Goal: Communication & Community: Participate in discussion

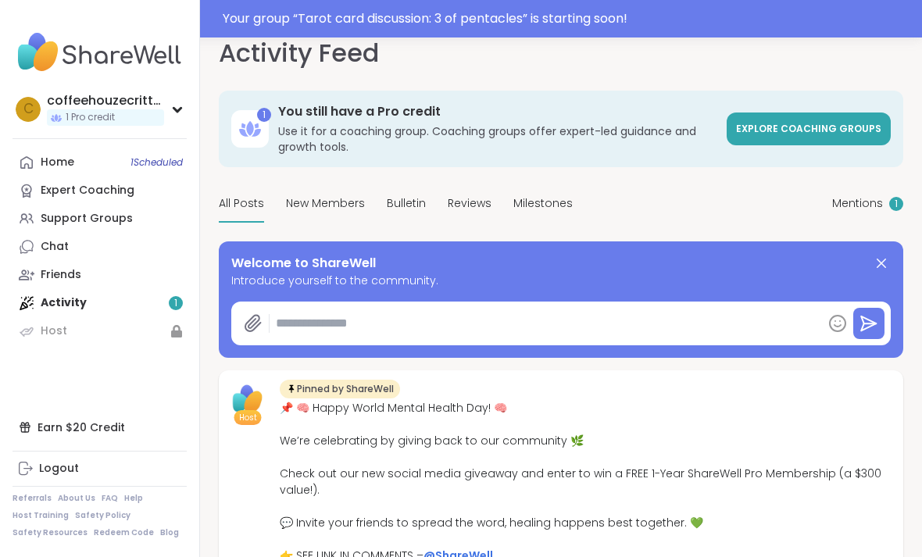
scroll to position [23, 0]
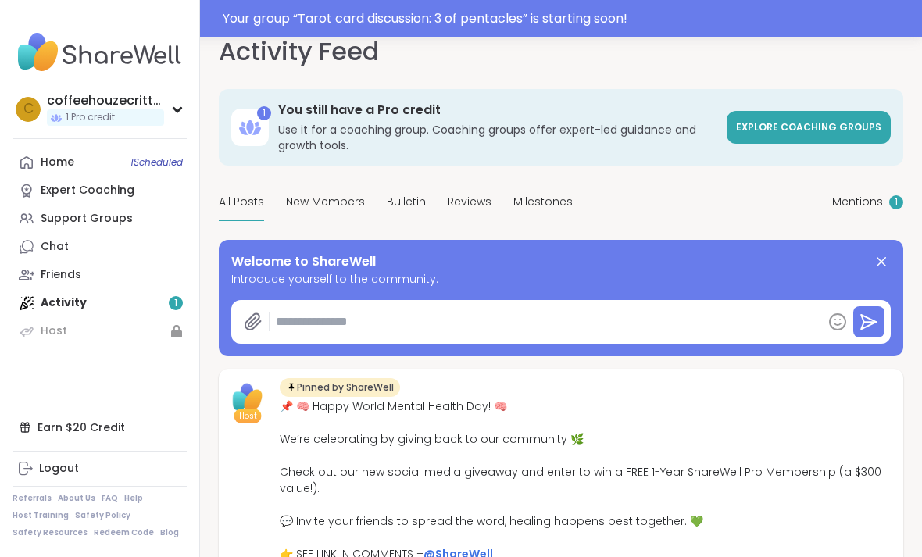
click at [860, 209] on span "Mentions" at bounding box center [857, 202] width 51 height 16
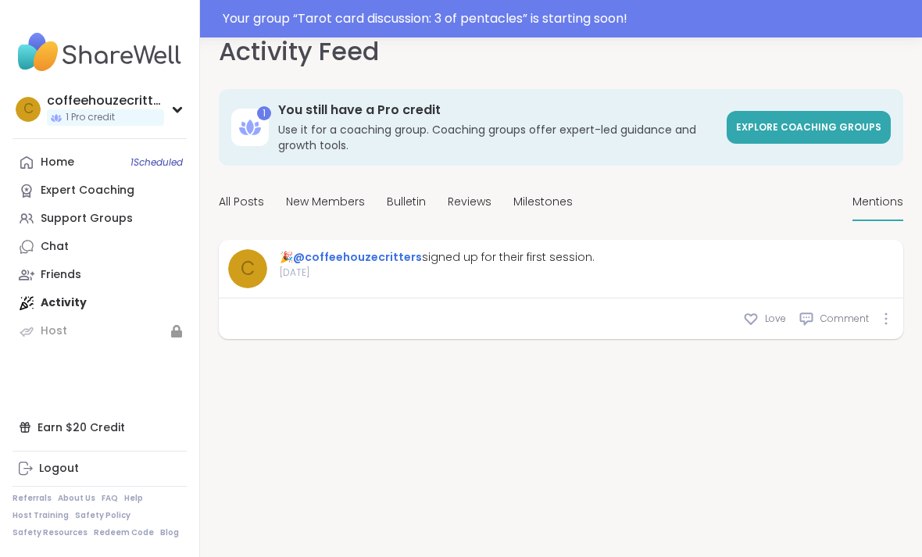
click at [141, 163] on span "1 Scheduled" at bounding box center [156, 162] width 52 height 13
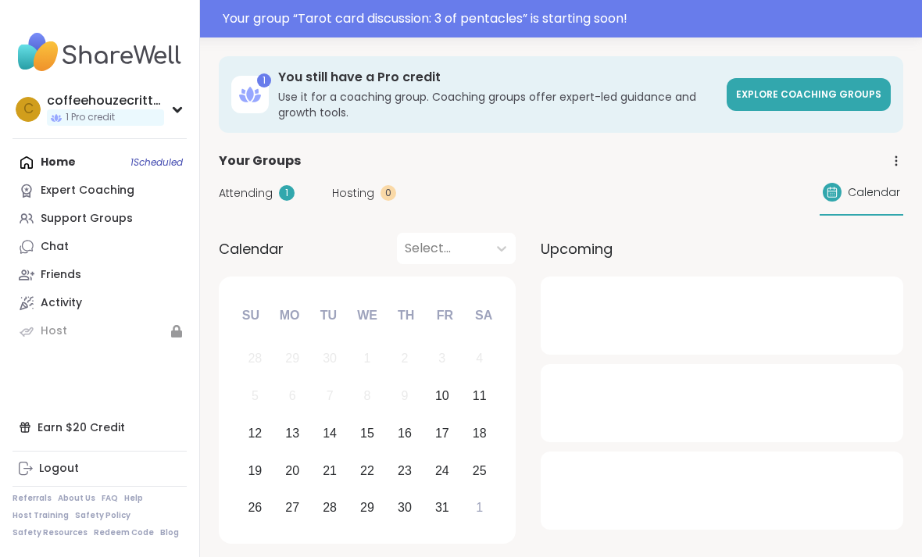
click at [248, 191] on span "Attending" at bounding box center [246, 193] width 54 height 16
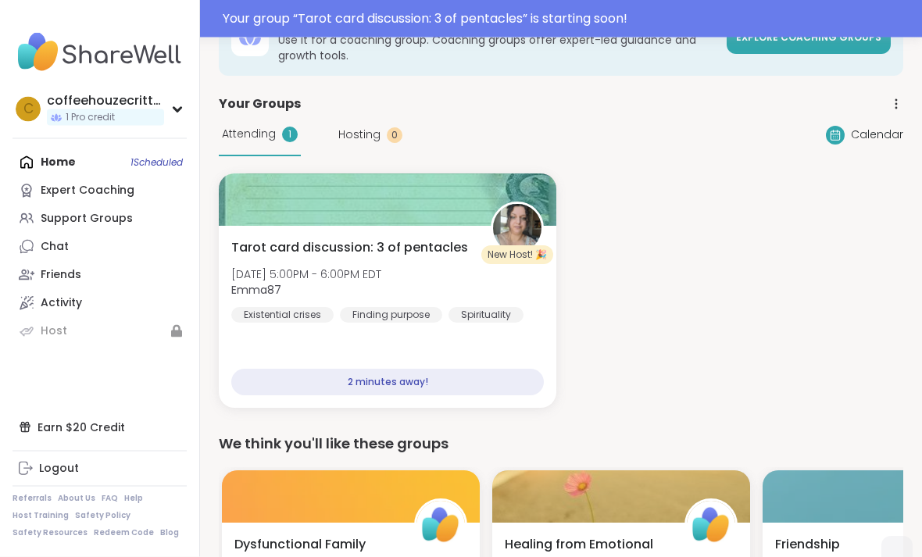
scroll to position [57, 0]
click at [369, 384] on div "2 minutes away!" at bounding box center [387, 382] width 313 height 27
click at [391, 387] on div "2 minutes away!" at bounding box center [387, 382] width 313 height 27
click at [374, 388] on div "2 minutes away!" at bounding box center [387, 382] width 313 height 27
click at [295, 206] on div at bounding box center [388, 199] width 338 height 52
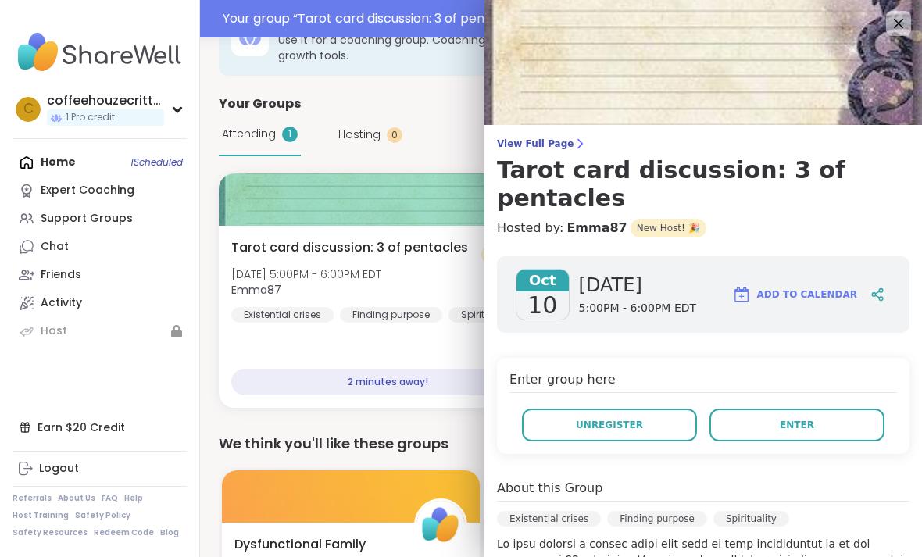
click at [785, 418] on span "Enter" at bounding box center [797, 425] width 34 height 14
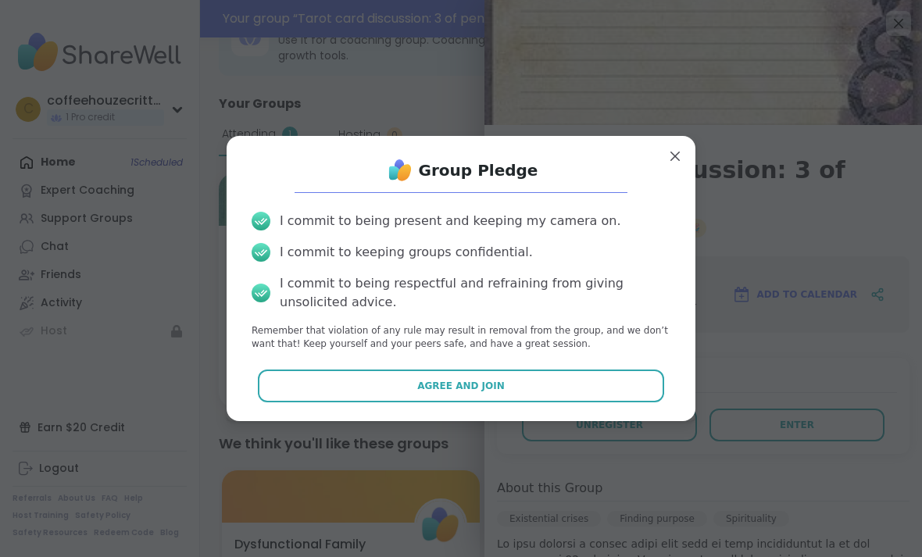
click at [429, 393] on span "Agree and Join" at bounding box center [461, 386] width 88 height 14
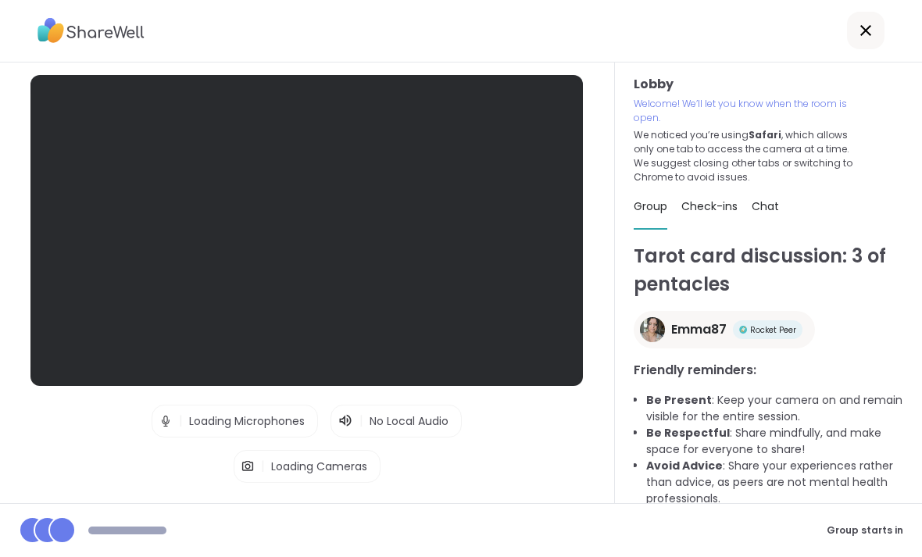
scroll to position [50, 0]
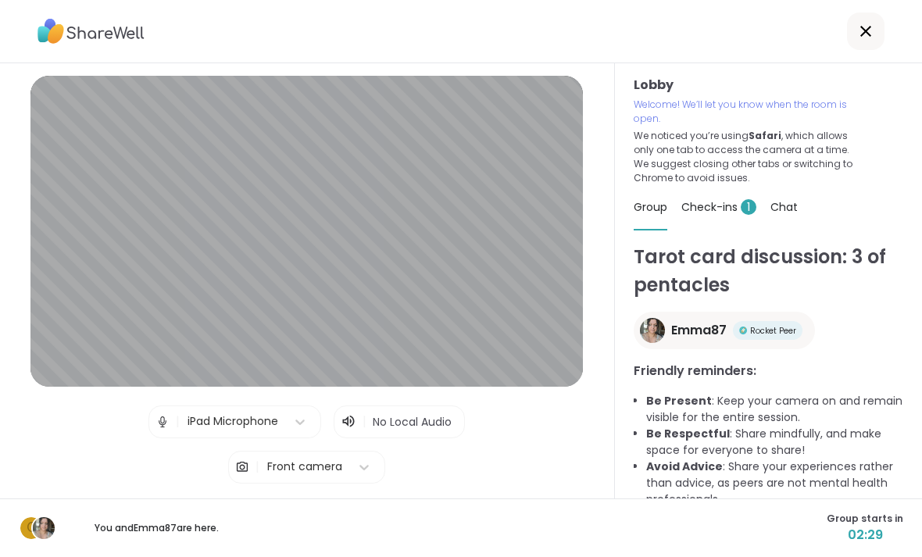
click at [166, 406] on img at bounding box center [162, 421] width 14 height 31
click at [220, 418] on div "iPad Microphone" at bounding box center [246, 417] width 135 height 31
click at [284, 506] on span "Test speaker and microphone" at bounding box center [307, 513] width 163 height 14
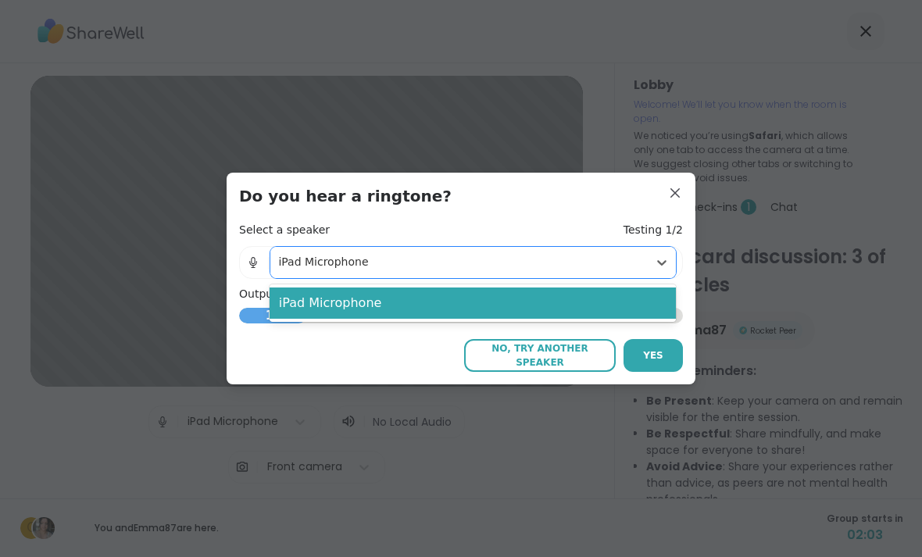
click at [552, 302] on div "iPad Microphone" at bounding box center [473, 303] width 406 height 31
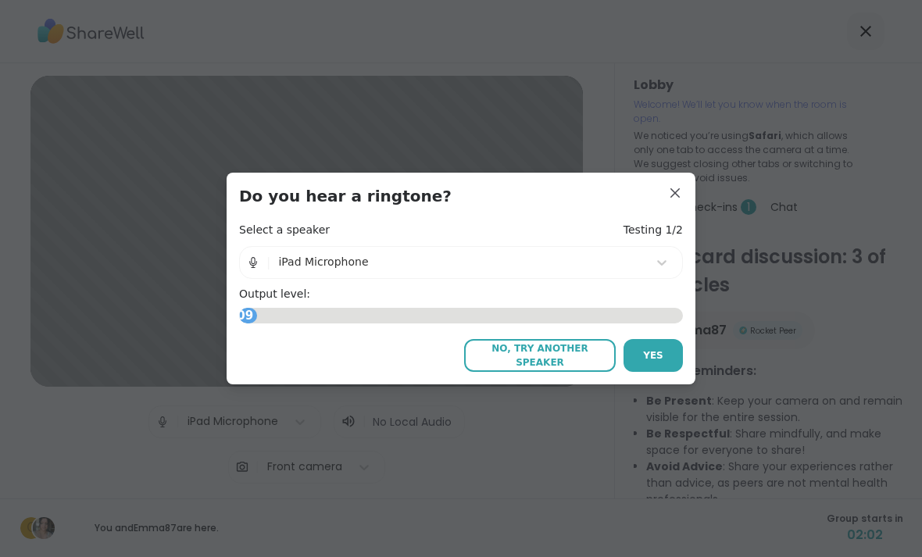
click at [656, 352] on span "Yes" at bounding box center [653, 355] width 20 height 14
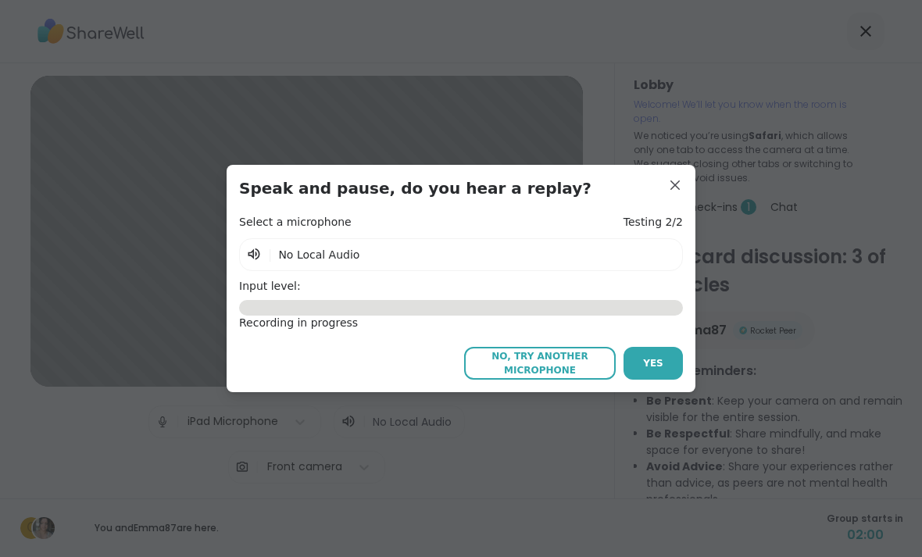
click at [543, 364] on span "No, try another microphone" at bounding box center [540, 363] width 136 height 28
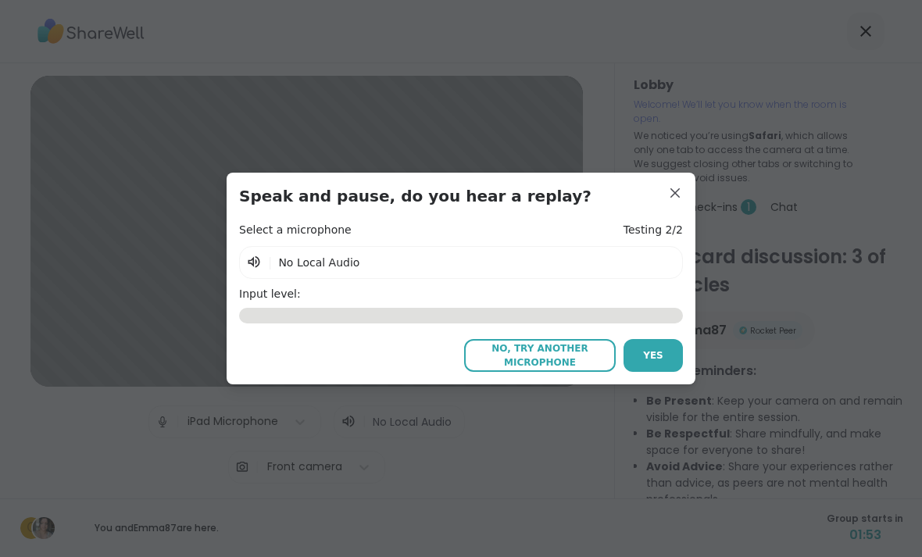
click at [550, 355] on span "No, try another microphone" at bounding box center [540, 355] width 136 height 28
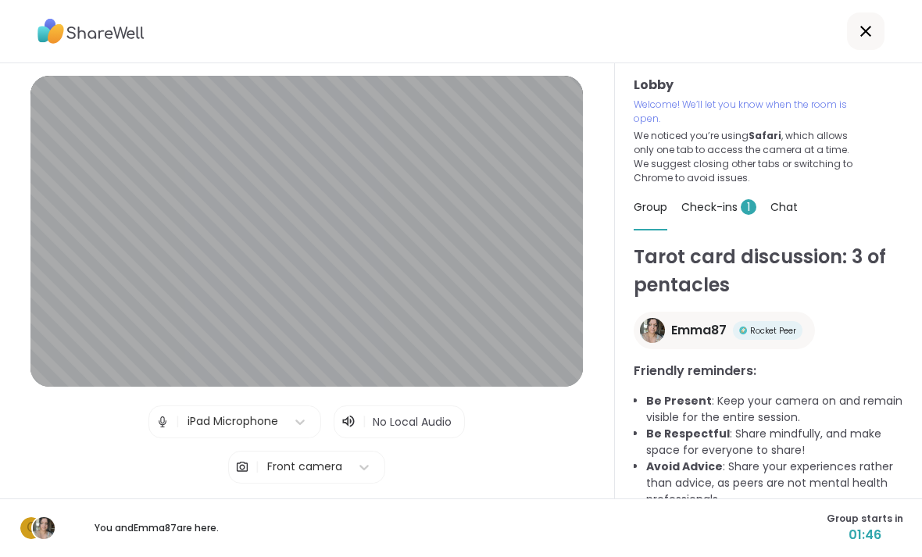
click at [397, 414] on span "No Local Audio" at bounding box center [412, 422] width 79 height 16
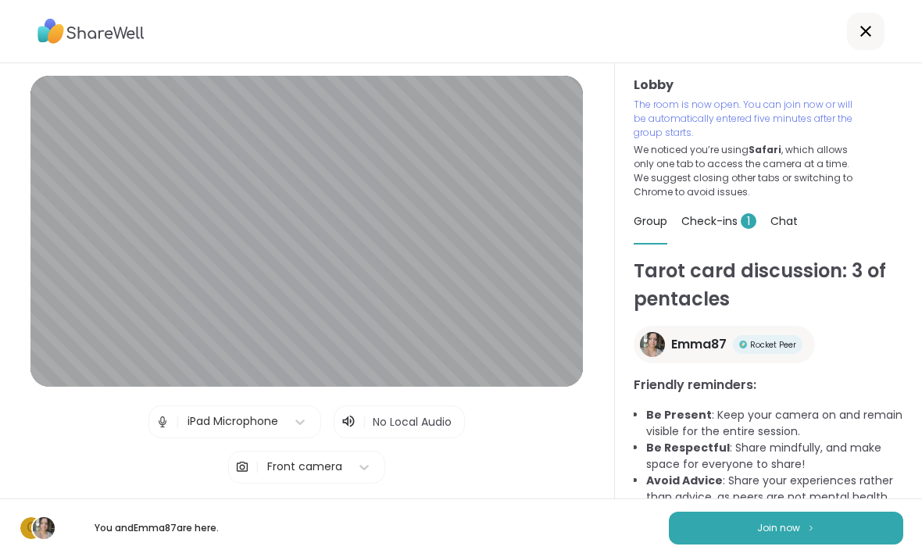
click at [812, 525] on img at bounding box center [810, 528] width 9 height 9
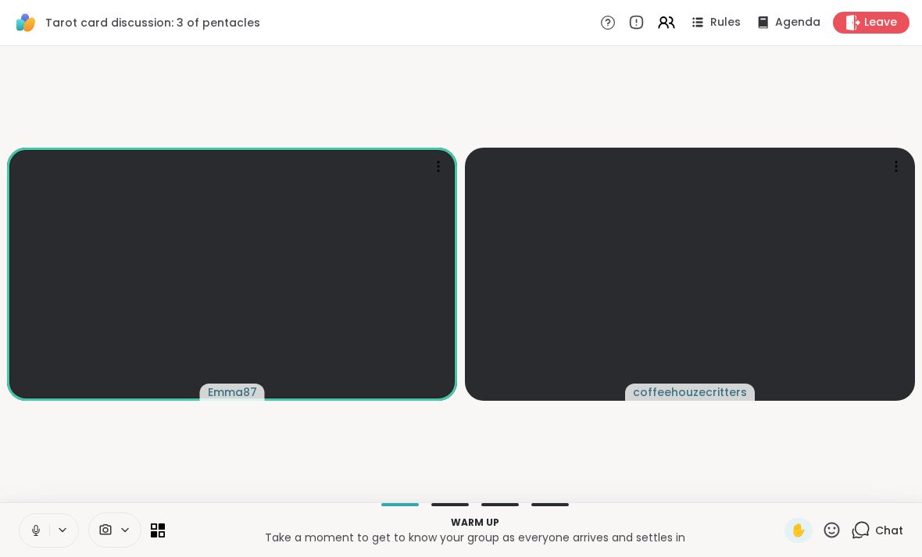
click at [878, 531] on span "Chat" at bounding box center [889, 531] width 28 height 16
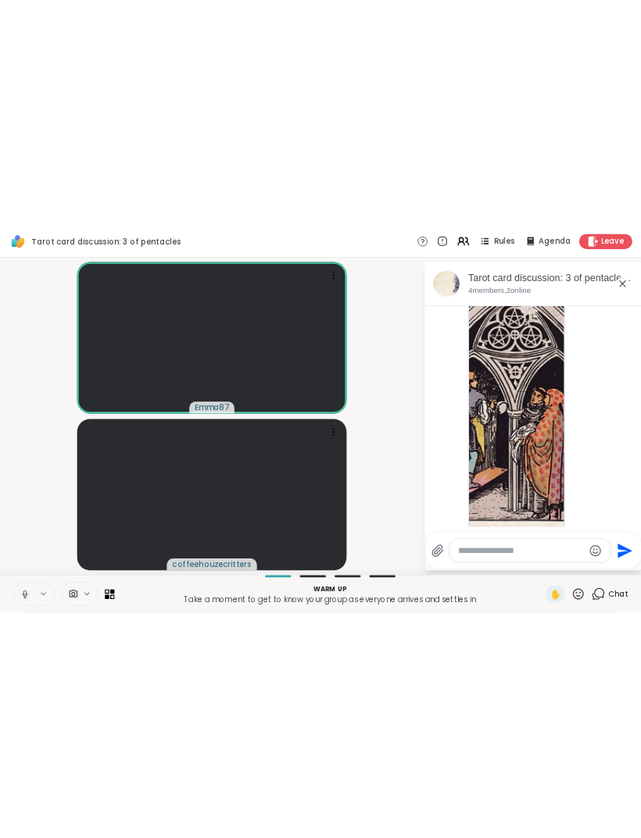
scroll to position [314, 0]
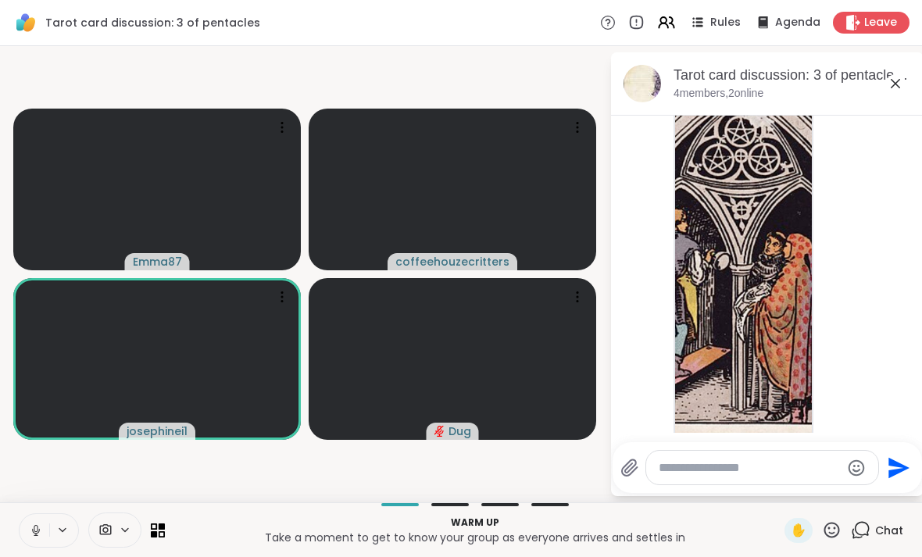
click at [30, 524] on icon at bounding box center [36, 531] width 14 height 14
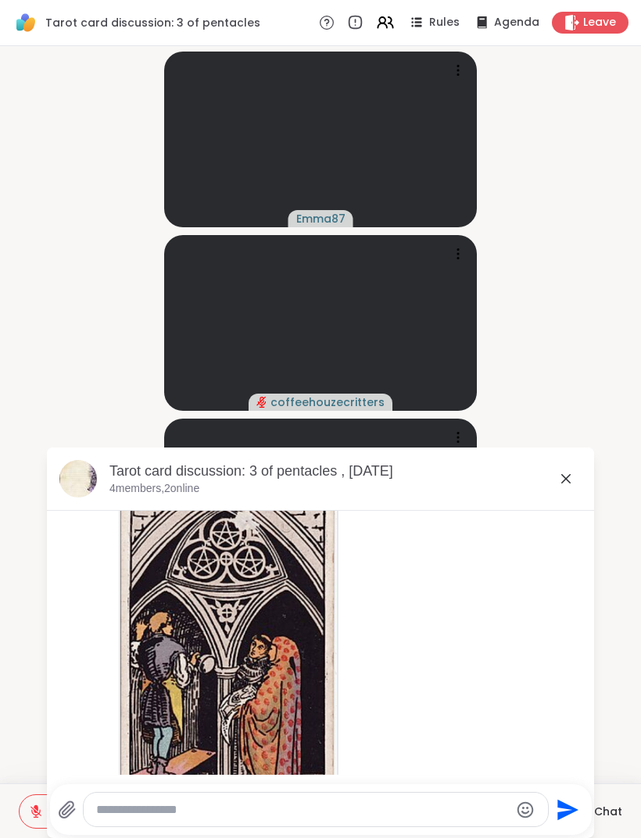
scroll to position [225, 0]
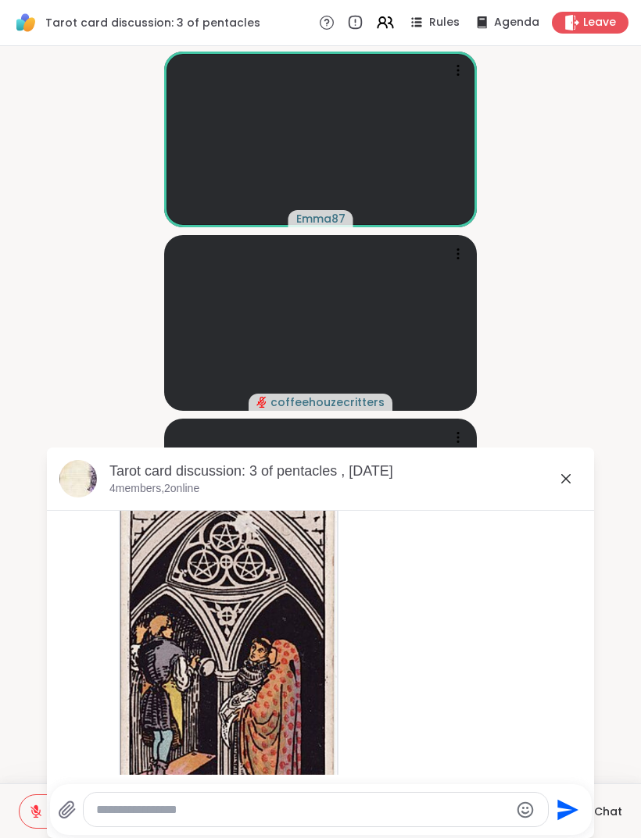
click at [568, 477] on icon at bounding box center [565, 478] width 9 height 9
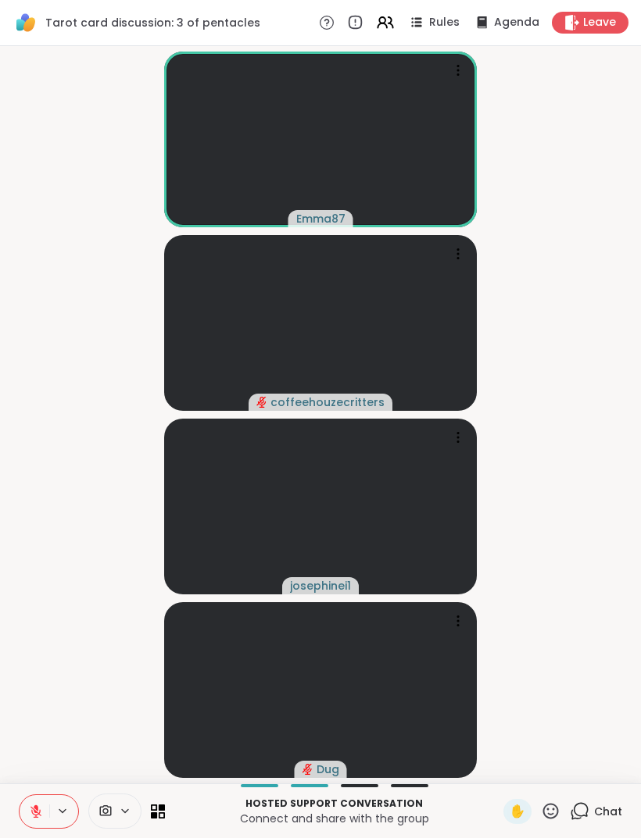
click at [36, 556] on icon at bounding box center [36, 808] width 5 height 6
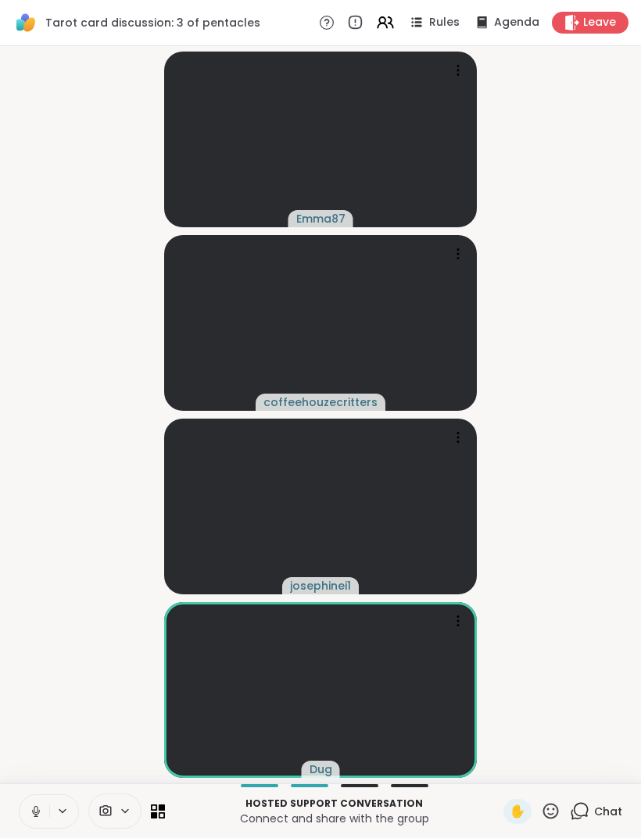
click at [30, 556] on icon at bounding box center [36, 812] width 14 height 14
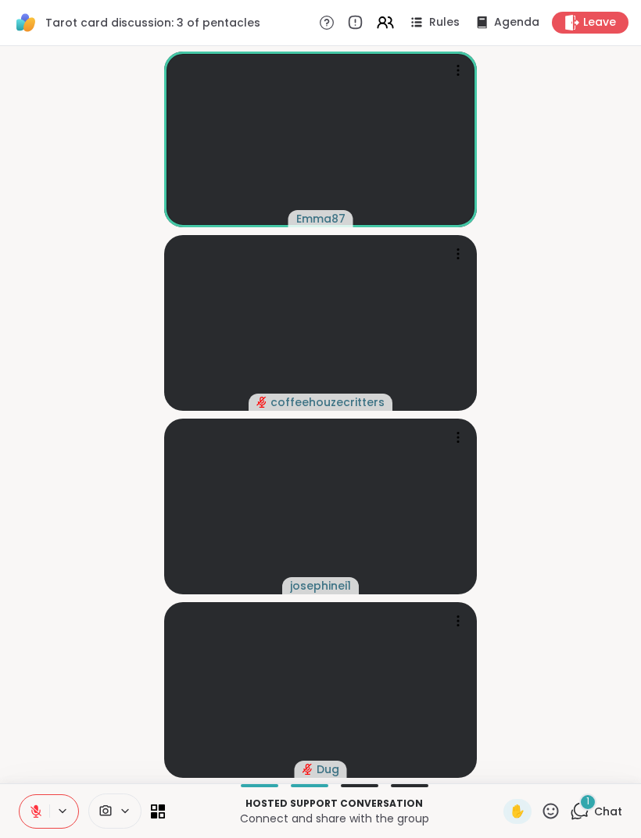
click at [587, 556] on icon at bounding box center [581, 810] width 15 height 14
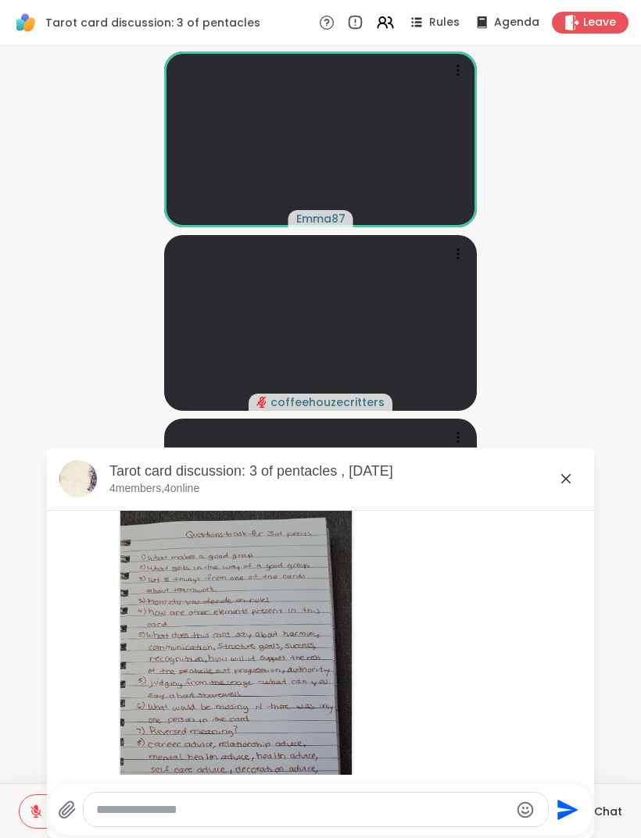
scroll to position [2896, 0]
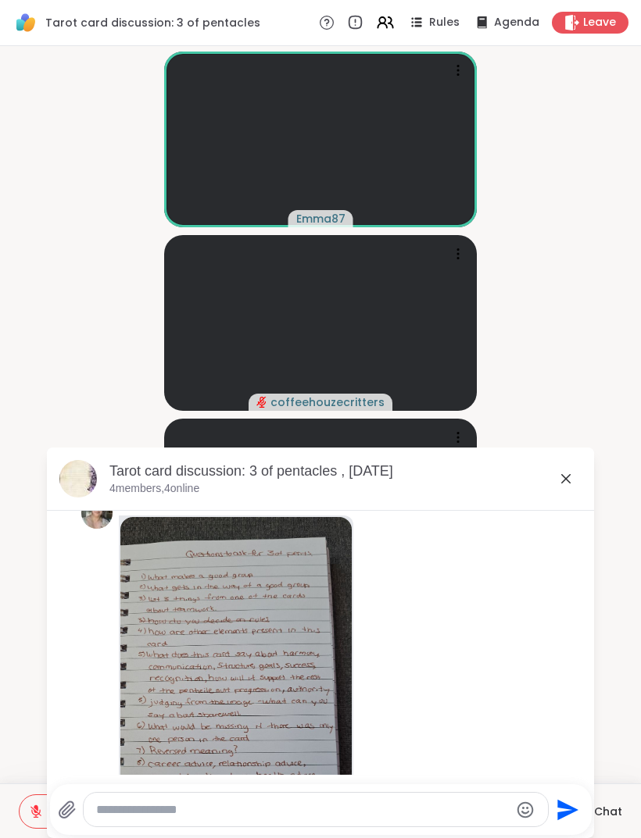
click at [177, 556] on img at bounding box center [235, 703] width 231 height 372
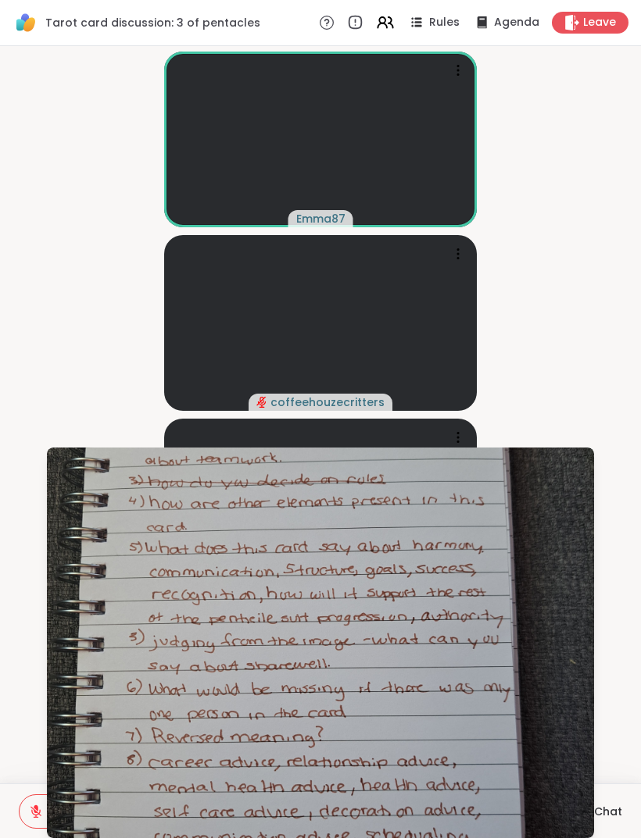
click at [69, 344] on video-player-container "Emma87 coffeehouzecritters josephinei1 Dug" at bounding box center [320, 414] width 622 height 725
click at [35, 343] on video-player-container "Emma87 coffeehouzecritters josephinei1 Dug" at bounding box center [320, 414] width 622 height 725
click at [47, 390] on video-player-container "Emma87 coffeehouzecritters josephinei1 Dug" at bounding box center [320, 414] width 622 height 725
click at [54, 340] on video-player-container "Emma87 coffeehouzecritters josephinei1 Dug" at bounding box center [320, 414] width 622 height 725
click at [546, 360] on video-player-container "Emma87 coffeehouzecritters josephinei1 Dug" at bounding box center [320, 414] width 622 height 725
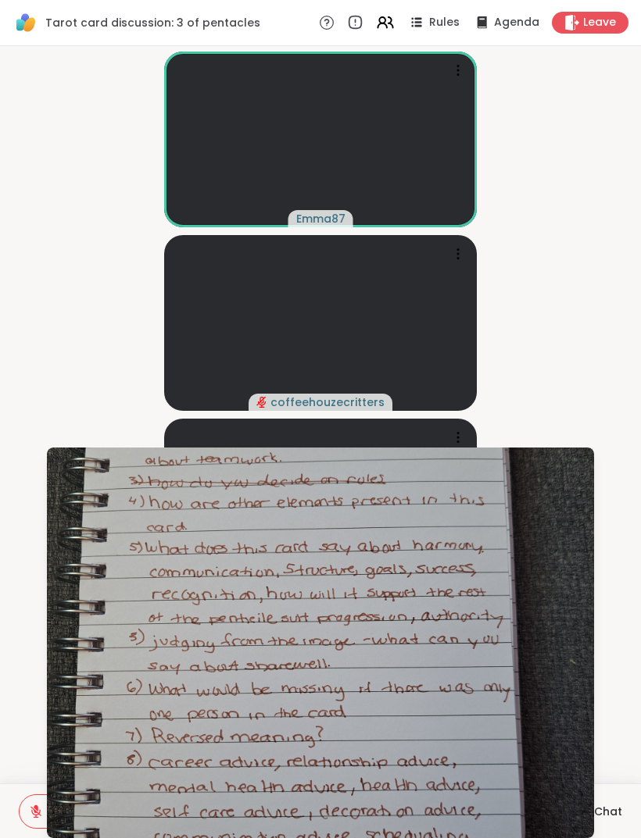
click at [595, 403] on video-player-container "Emma87 coffeehouzecritters josephinei1 Dug" at bounding box center [320, 414] width 622 height 725
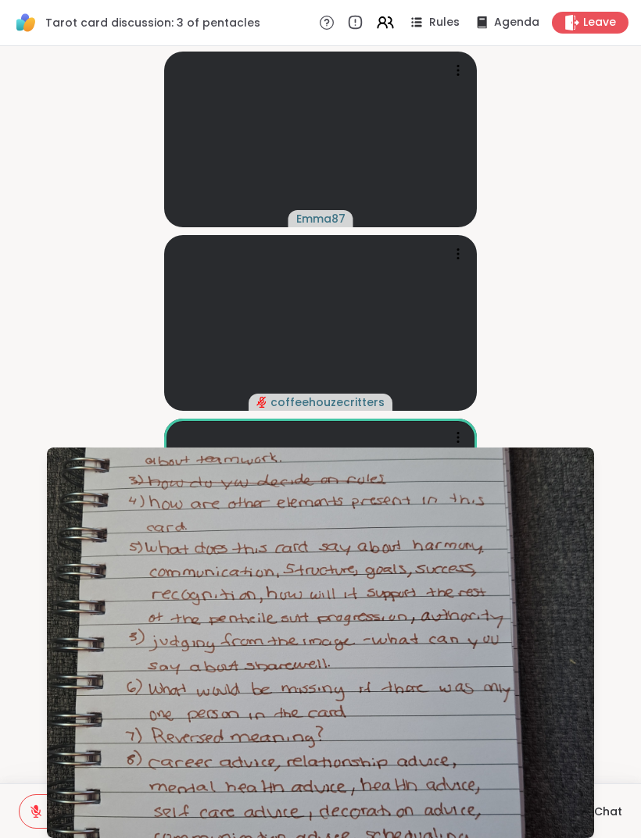
click at [35, 357] on video-player-container "Emma87 coffeehouzecritters josephinei1 Dug" at bounding box center [320, 414] width 622 height 725
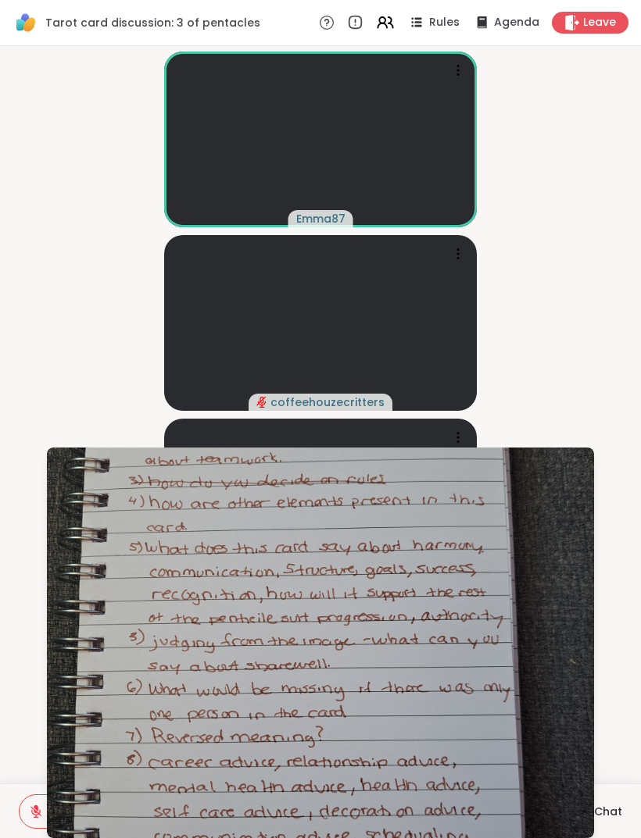
click at [43, 418] on video-player-container "Emma87 coffeehouzecritters josephinei1 Dug" at bounding box center [320, 414] width 622 height 725
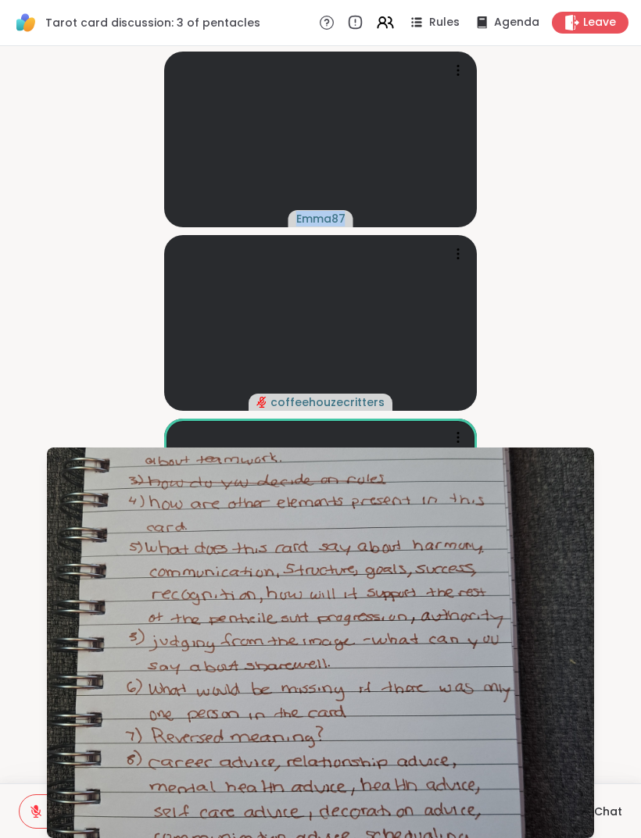
click at [48, 382] on video-player-container "Emma87 coffeehouzecritters josephinei1 Dug" at bounding box center [320, 414] width 622 height 725
click at [21, 556] on video-player-container "Emma87 coffeehouzecritters josephinei1 Dug" at bounding box center [320, 414] width 622 height 725
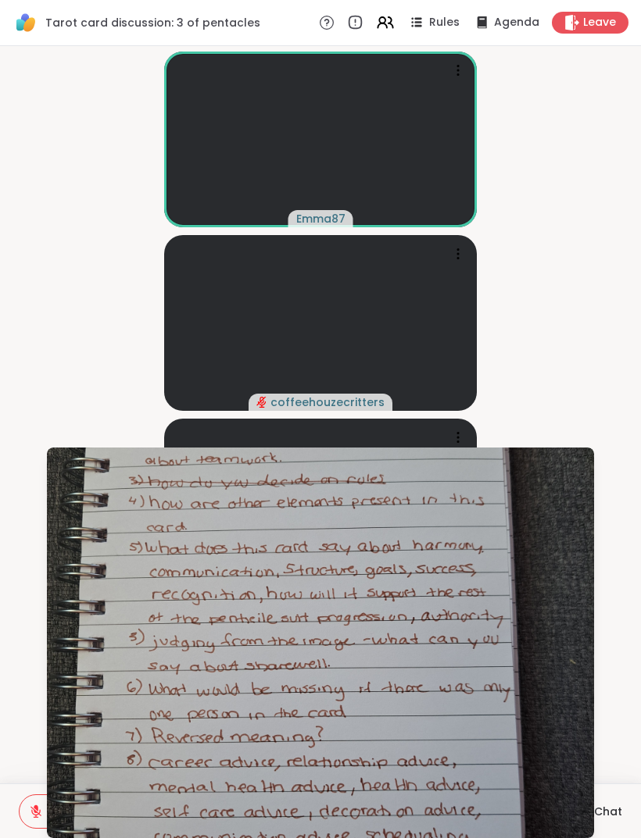
click at [593, 383] on video-player-container "Emma87 coffeehouzecritters josephinei1 Dug" at bounding box center [320, 414] width 622 height 725
click at [31, 556] on button at bounding box center [35, 811] width 30 height 33
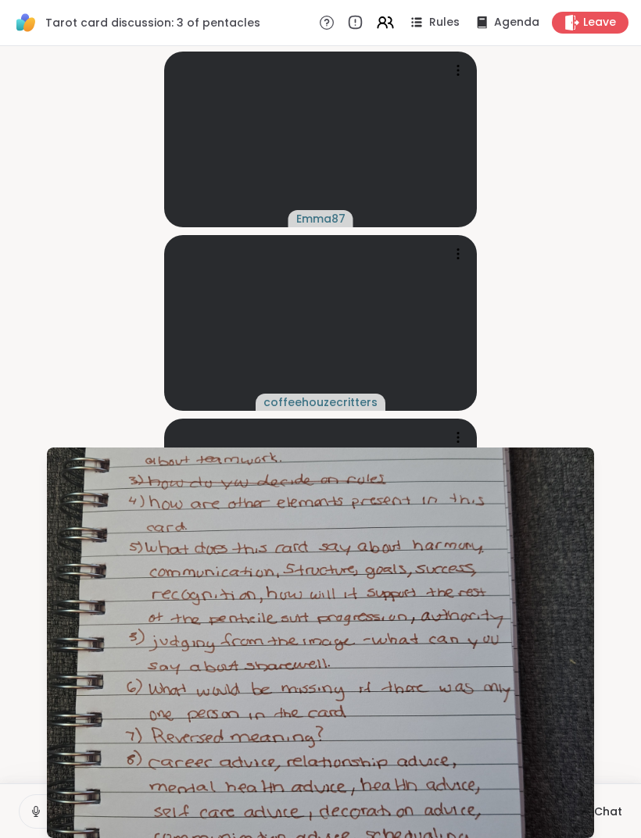
click at [30, 556] on icon at bounding box center [36, 812] width 14 height 14
click at [9, 173] on video-player-container "Emma87 coffeehouzecritters josephinei1 Dug" at bounding box center [320, 414] width 622 height 725
click at [36, 163] on video-player-container "Emma87 coffeehouzecritters josephinei1 Dug" at bounding box center [320, 414] width 622 height 725
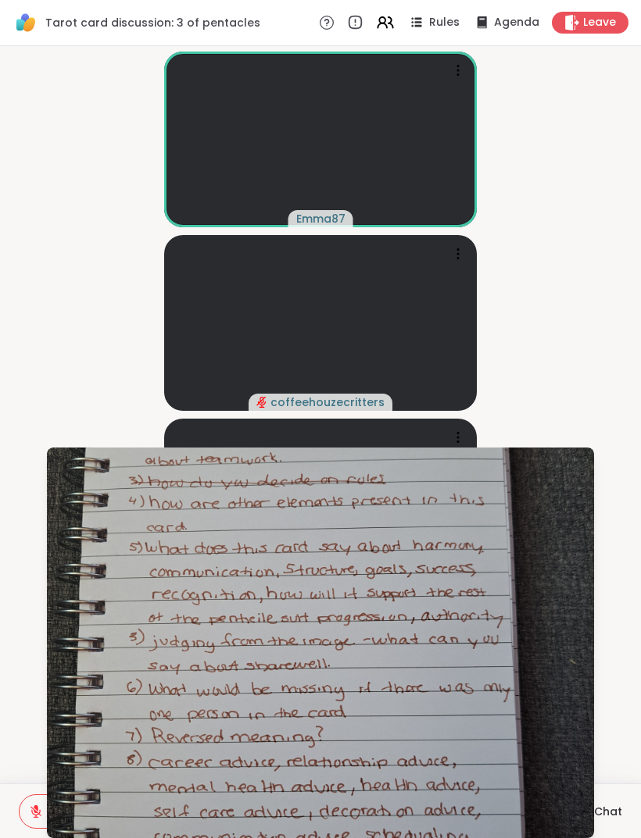
click at [33, 226] on video-player-container "Emma87 coffeehouzecritters josephinei1 Dug" at bounding box center [320, 414] width 622 height 725
click at [39, 130] on video-player-container "Emma87 coffeehouzecritters josephinei1 Dug" at bounding box center [320, 414] width 622 height 725
click at [35, 120] on video-player-container "Emma87 coffeehouzecritters josephinei1 Dug" at bounding box center [320, 414] width 622 height 725
click at [47, 199] on video-player-container "Emma87 coffeehouzecritters josephinei1 Dug" at bounding box center [320, 414] width 622 height 725
click at [51, 295] on video-player-container "Emma87 coffeehouzecritters josephinei1 Dug" at bounding box center [320, 414] width 622 height 725
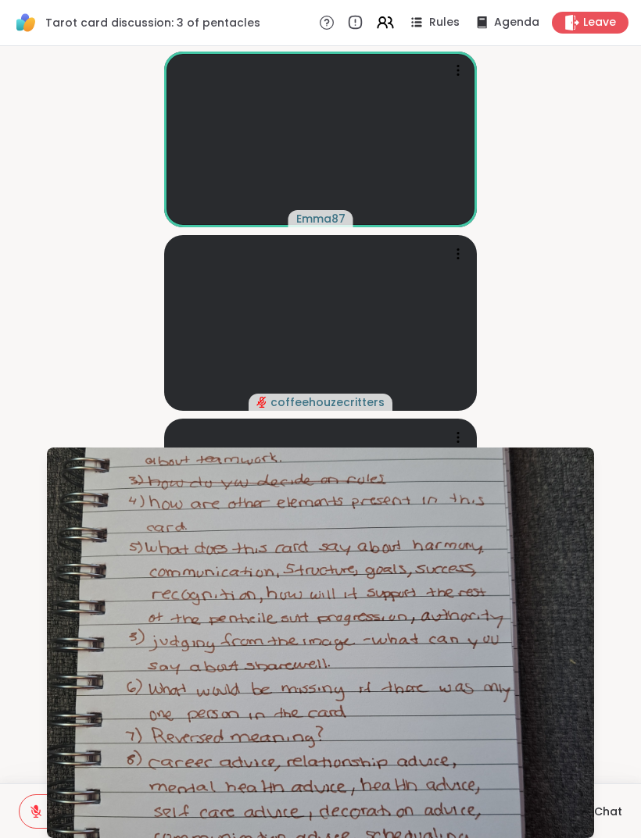
click at [34, 352] on video-player-container "Emma87 coffeehouzecritters josephinei1 Dug" at bounding box center [320, 414] width 622 height 725
click at [9, 556] on video-player-container "Emma87 coffeehouzecritters josephinei1 Dug" at bounding box center [320, 414] width 622 height 725
click at [27, 556] on button at bounding box center [35, 811] width 30 height 33
click at [31, 556] on icon at bounding box center [36, 812] width 14 height 14
click at [614, 556] on span "Chat" at bounding box center [608, 812] width 28 height 16
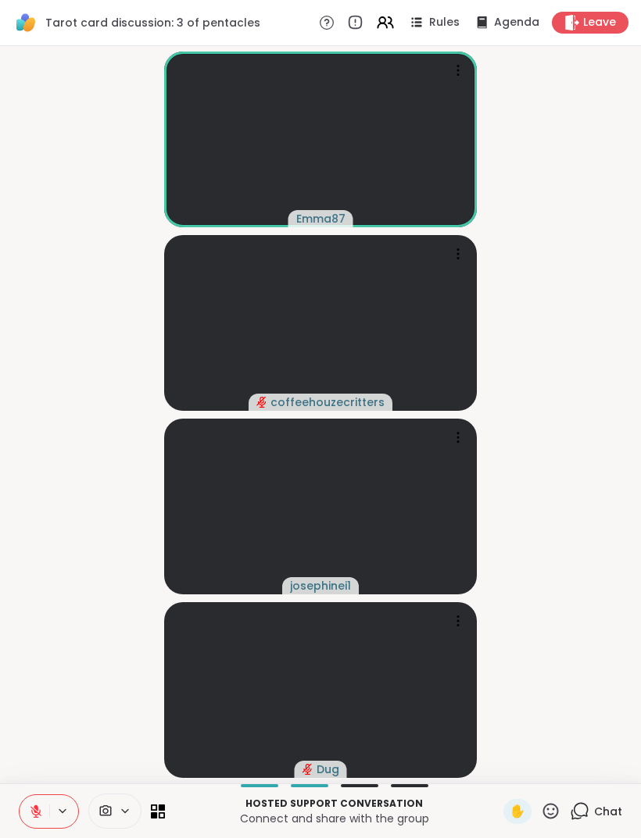
click at [594, 556] on div "Chat" at bounding box center [596, 811] width 52 height 25
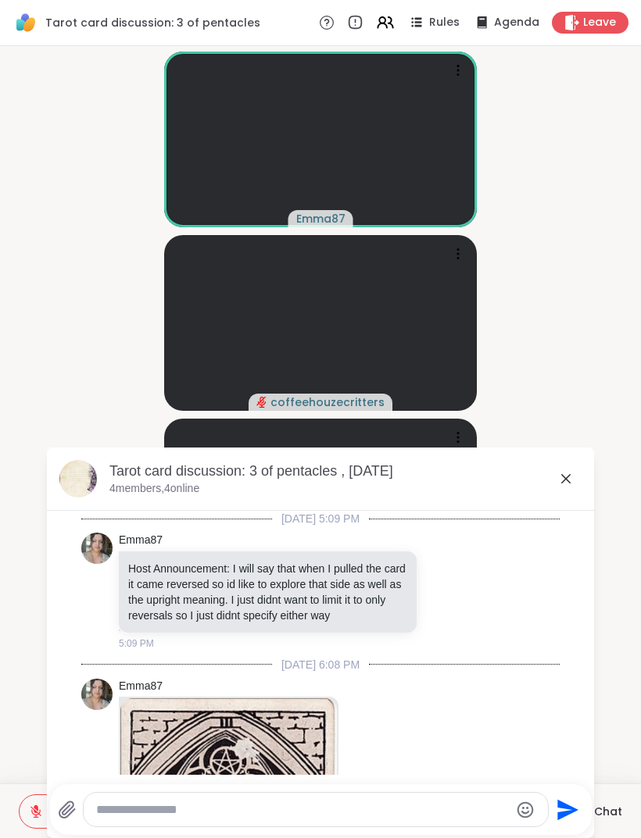
scroll to position [3951, 0]
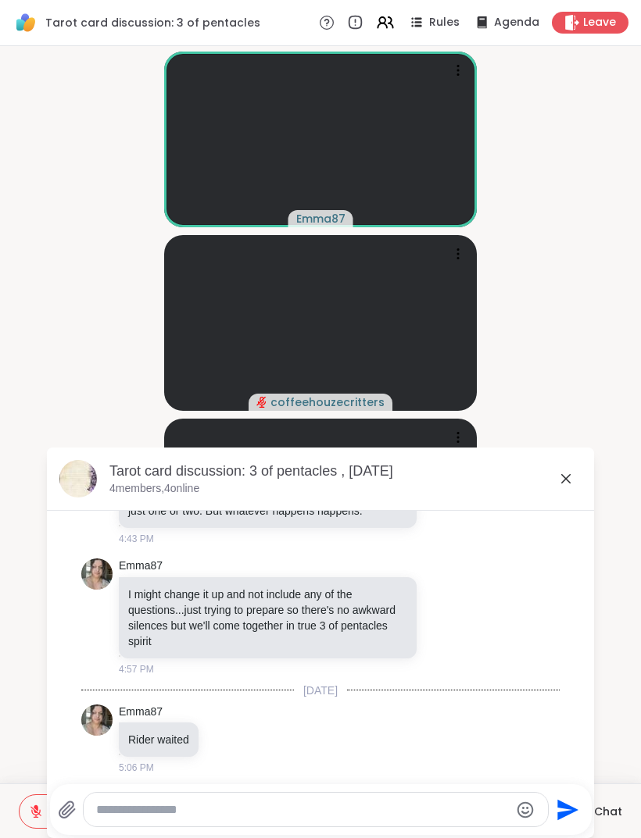
click at [116, 556] on textarea "Type your message" at bounding box center [302, 810] width 413 height 16
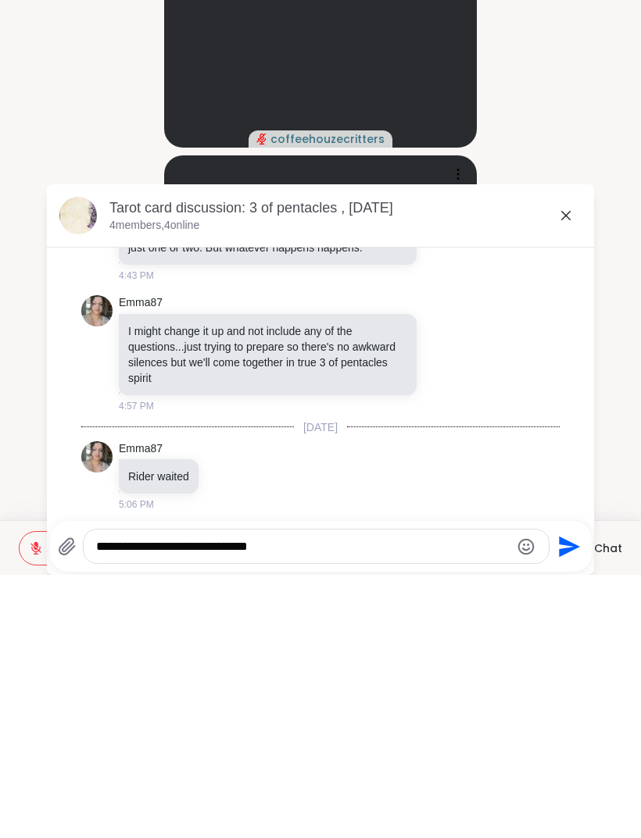
type textarea "**********"
click at [575, 556] on icon "Send" at bounding box center [567, 810] width 25 height 25
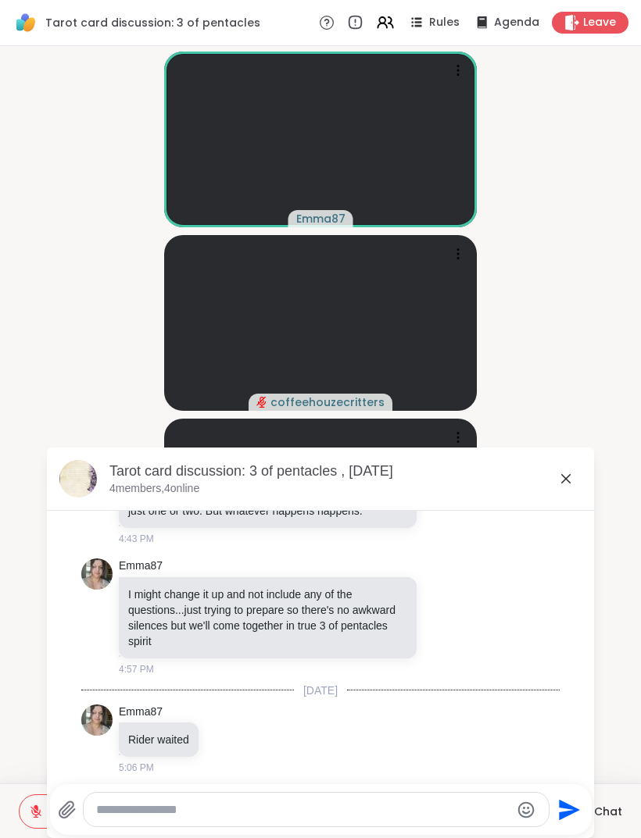
scroll to position [4034, 0]
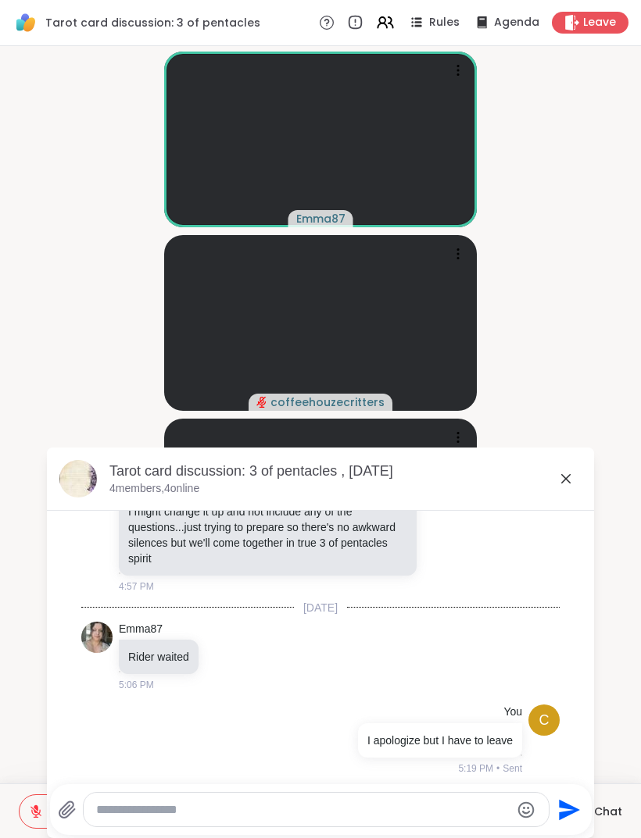
click at [587, 30] on span "Leave" at bounding box center [599, 23] width 33 height 16
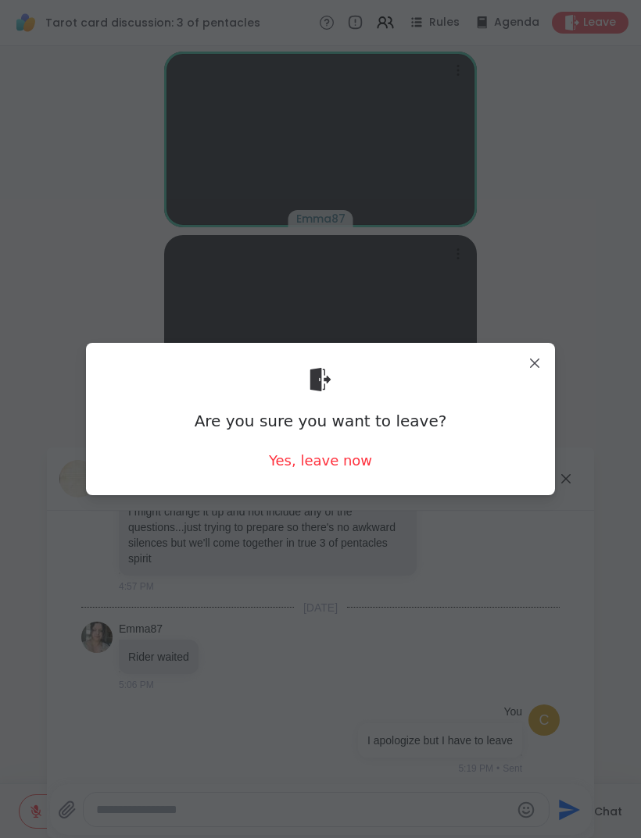
click at [359, 463] on div "Yes, leave now" at bounding box center [320, 461] width 103 height 20
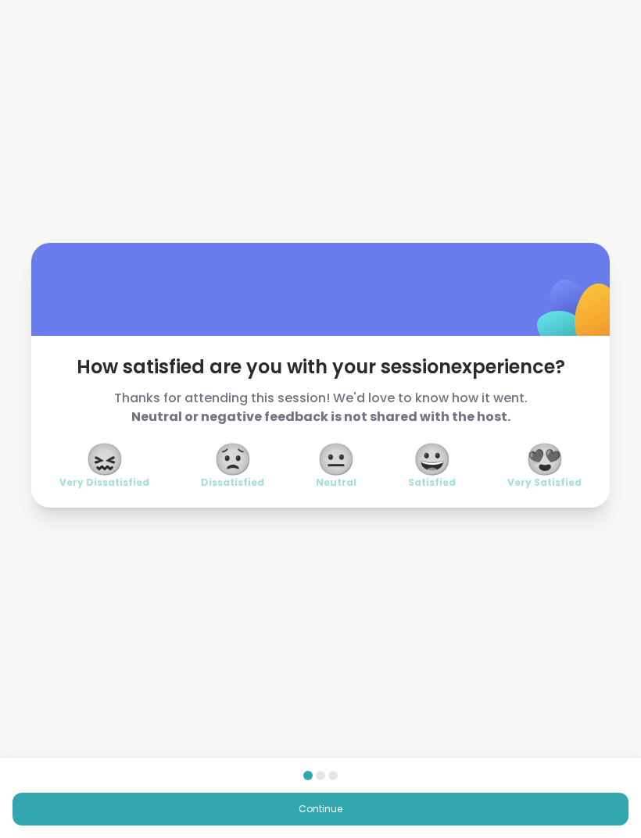
click at [430, 461] on span "😀" at bounding box center [432, 459] width 39 height 28
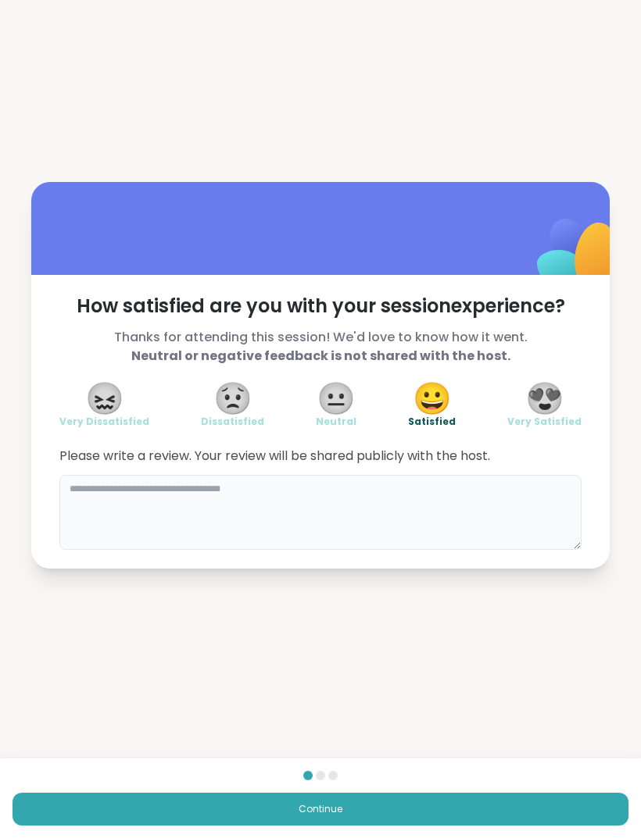
click at [93, 513] on textarea at bounding box center [320, 512] width 522 height 75
type textarea "*"
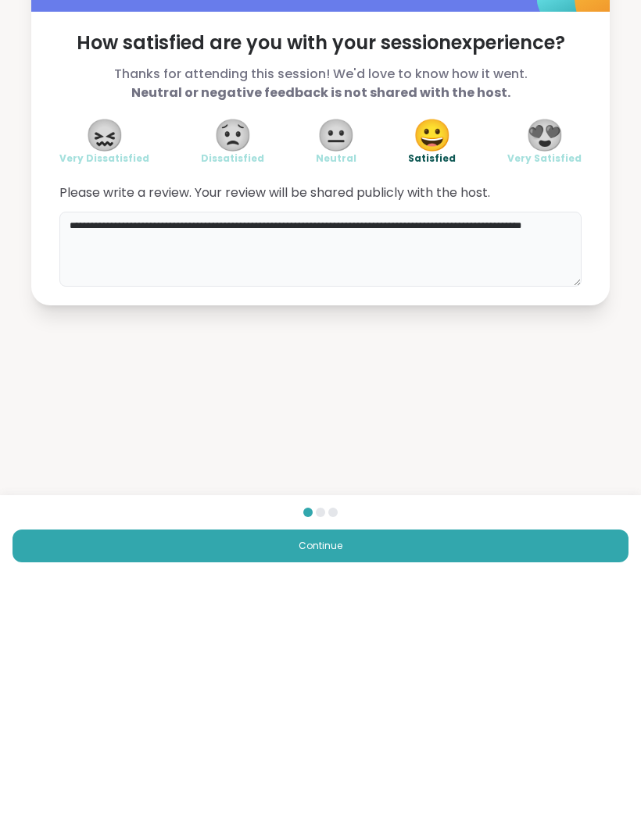
type textarea "**********"
click at [305, 556] on span "Continue" at bounding box center [320, 809] width 44 height 14
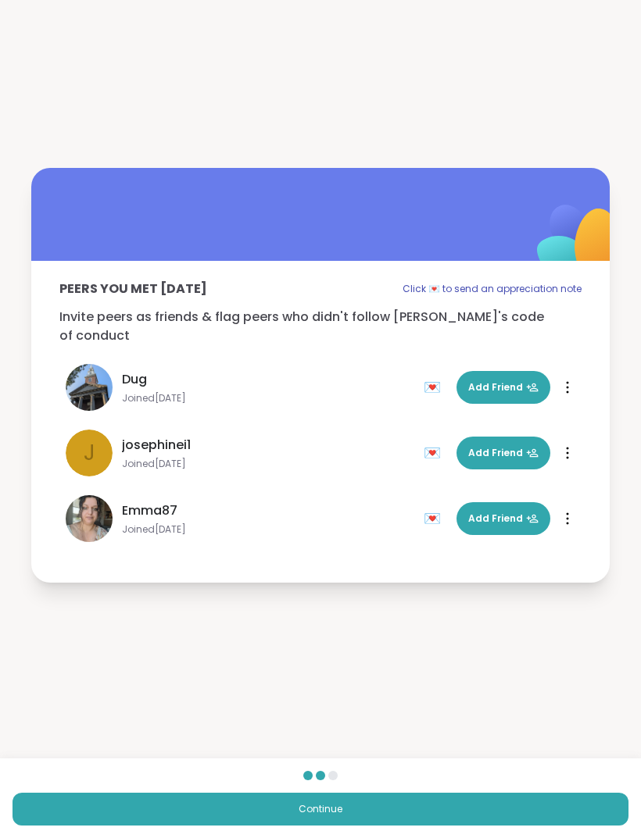
click at [371, 556] on button "Continue" at bounding box center [321, 809] width 616 height 33
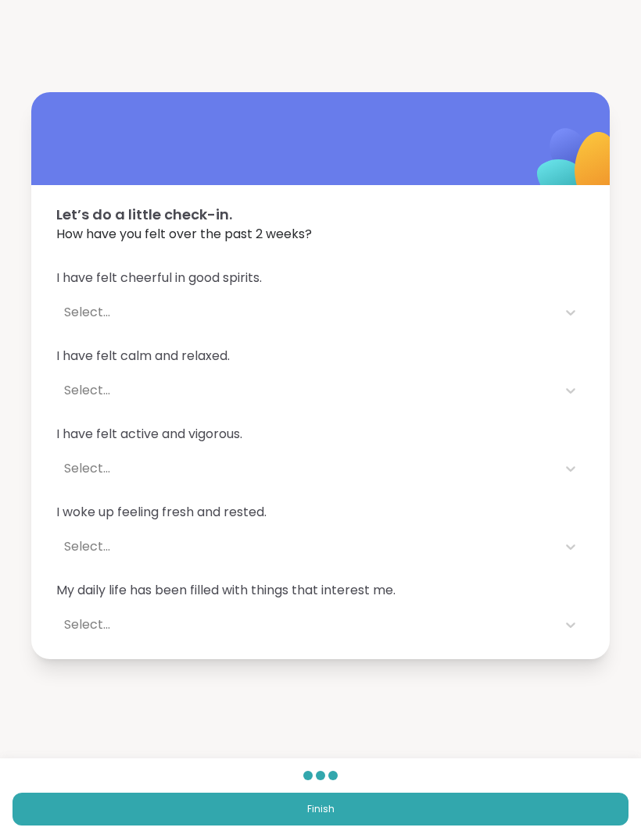
click at [558, 334] on div "I have felt cheerful in good spirits. Select... I have felt calm and relaxed. S…" at bounding box center [320, 454] width 578 height 409
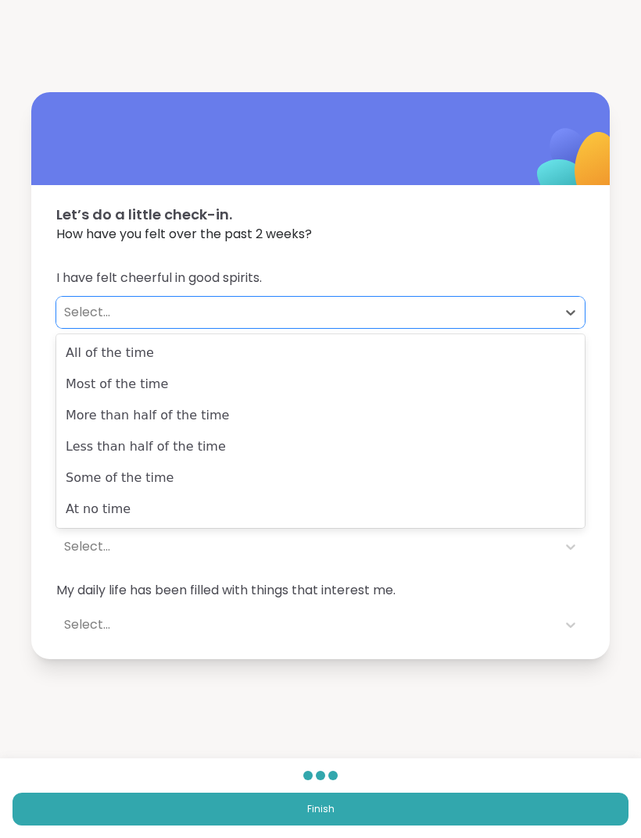
click at [82, 423] on div "More than half of the time" at bounding box center [320, 415] width 528 height 31
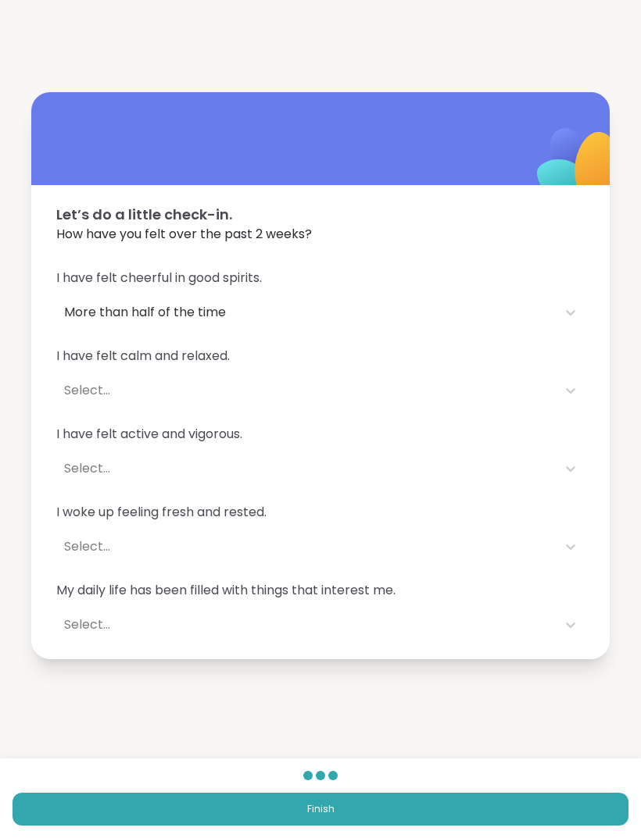
click at [566, 413] on div "I have felt cheerful in good spirits. More than half of the time I have felt ca…" at bounding box center [320, 454] width 578 height 409
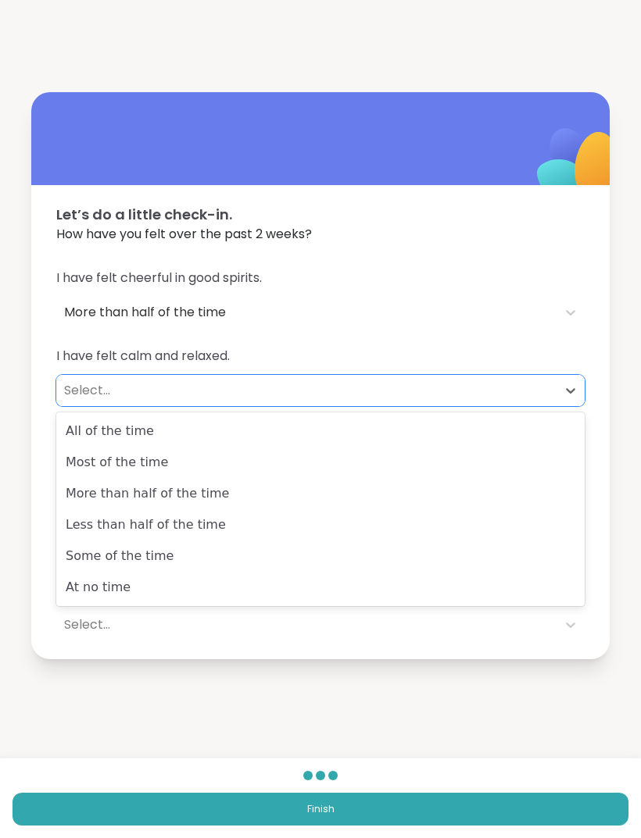
click at [96, 556] on div "Some of the time" at bounding box center [320, 556] width 528 height 31
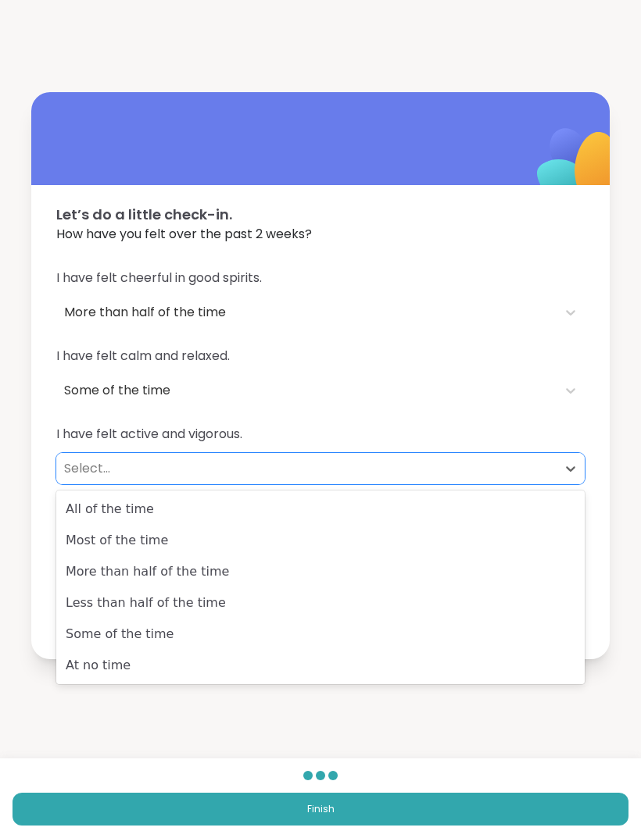
click at [93, 556] on div "More than half of the time" at bounding box center [320, 571] width 528 height 31
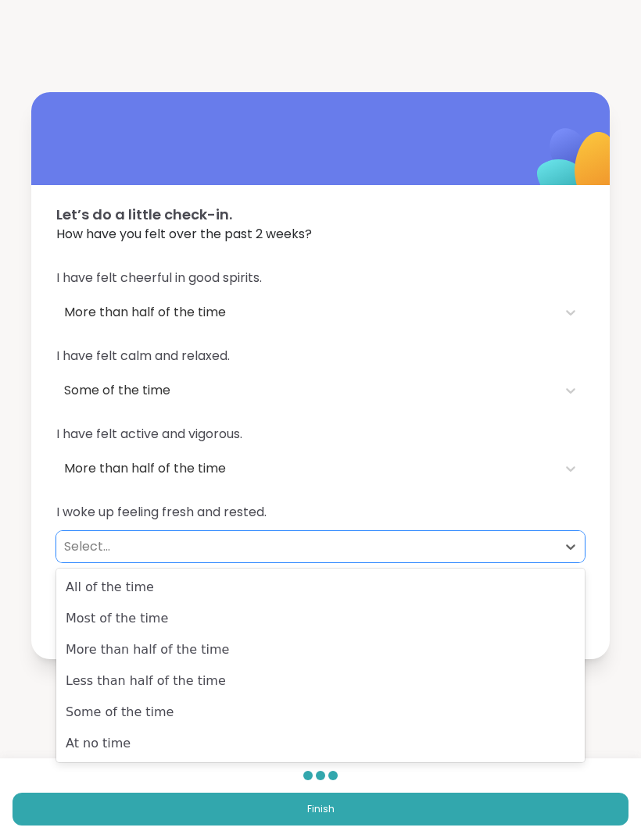
click at [91, 556] on div "Less than half of the time" at bounding box center [320, 681] width 528 height 31
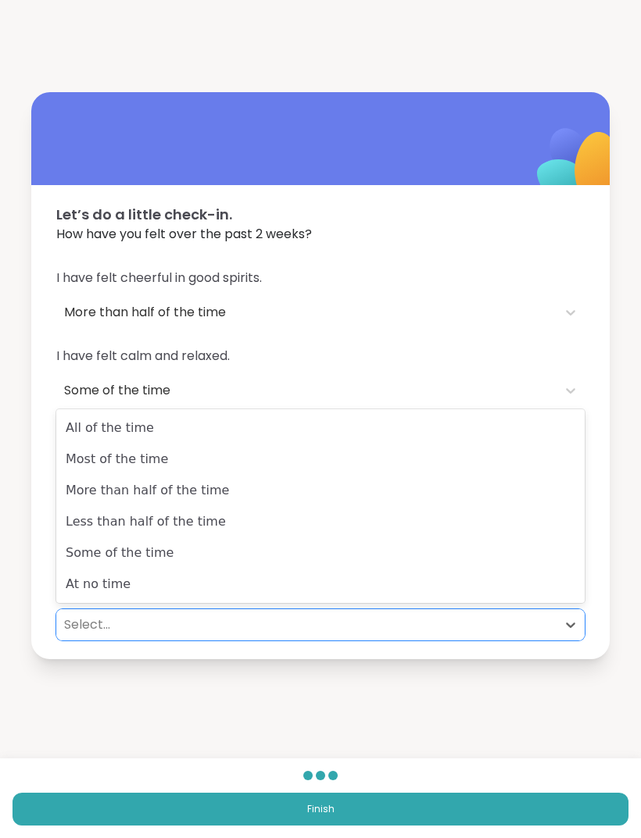
click at [77, 527] on div "Less than half of the time" at bounding box center [320, 521] width 528 height 31
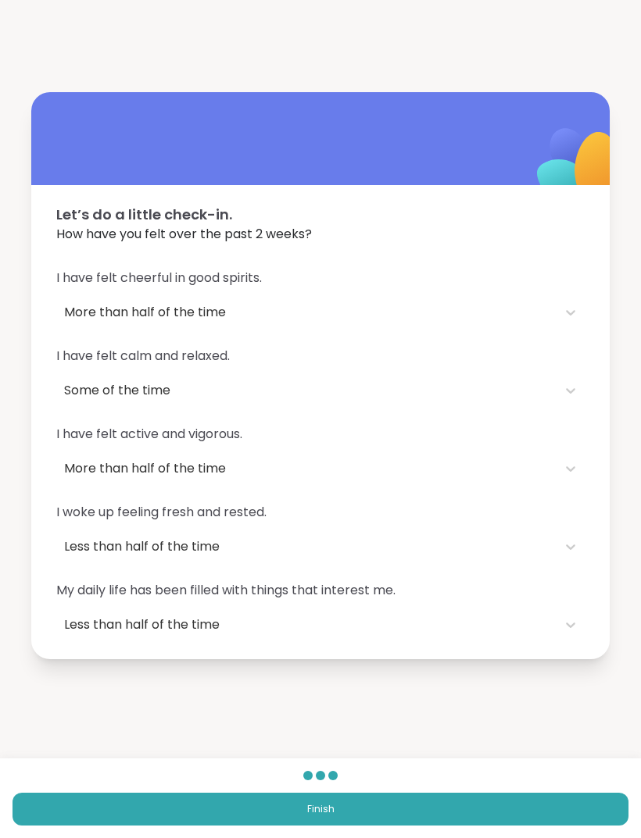
click at [307, 556] on span "Finish" at bounding box center [320, 809] width 27 height 14
